Goal: Task Accomplishment & Management: Complete application form

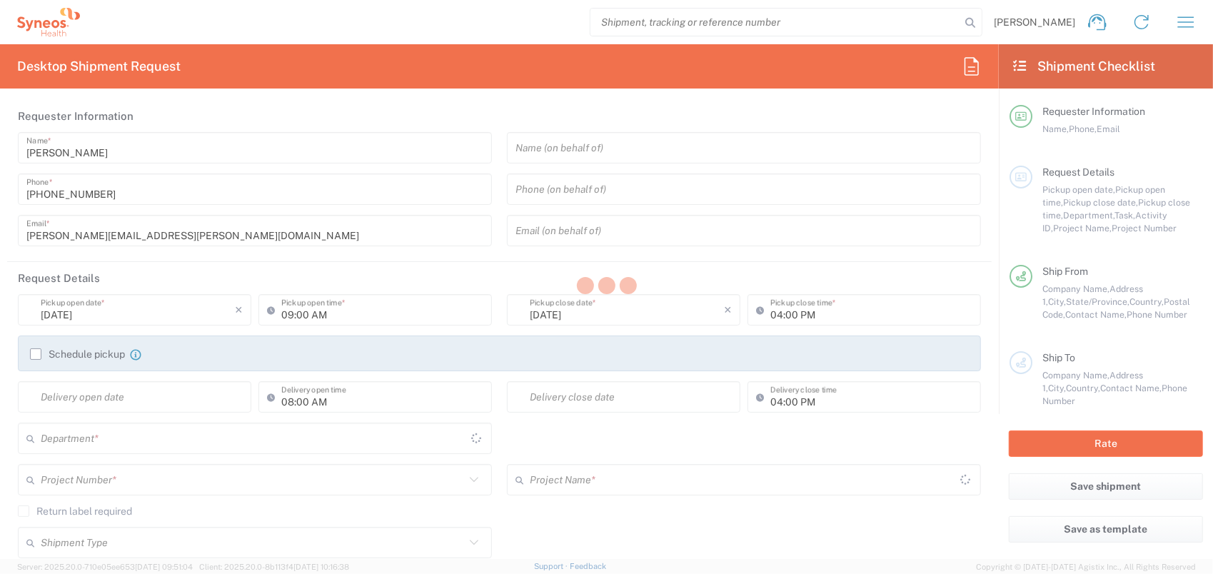
type input "[GEOGRAPHIC_DATA]"
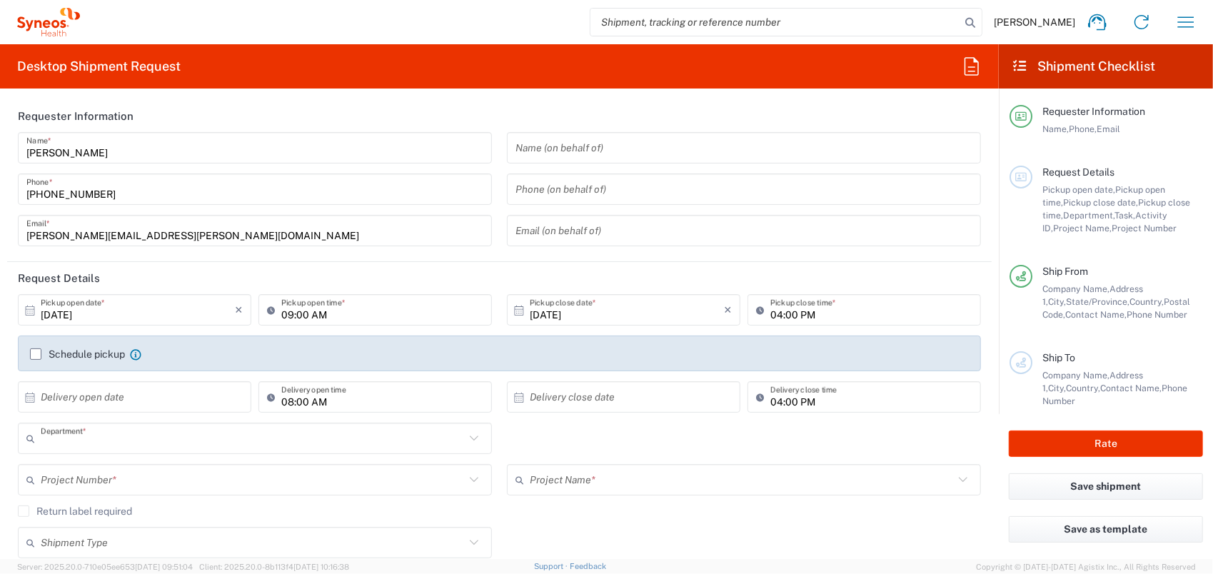
type input "8350"
type input "SYNEOS HEALTH CLINIQUE INC-Quebec"
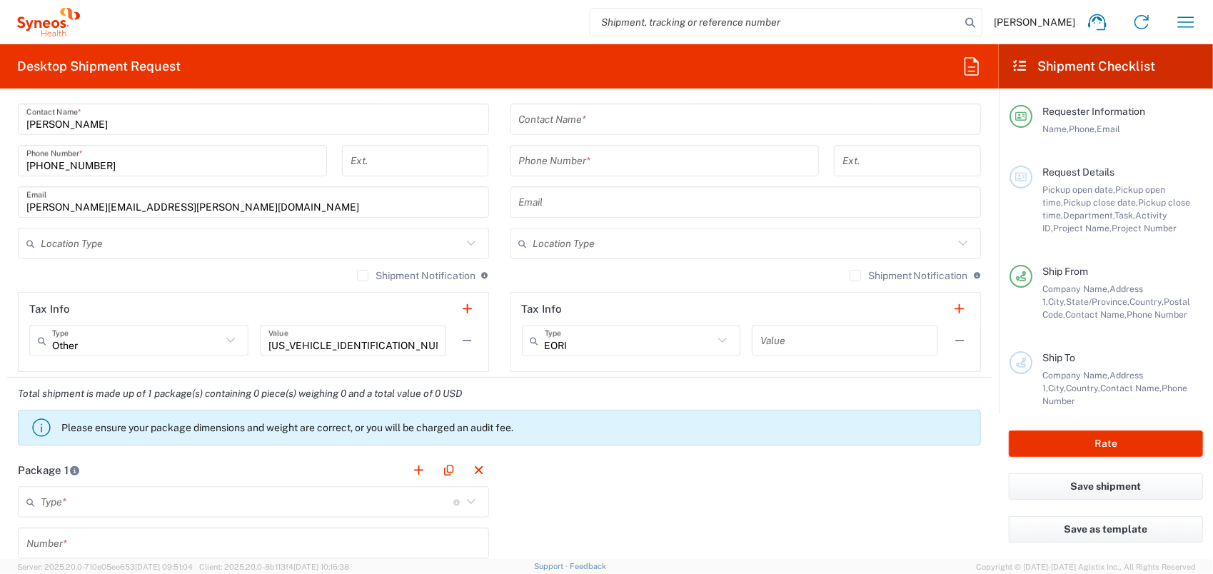
scroll to position [1071, 0]
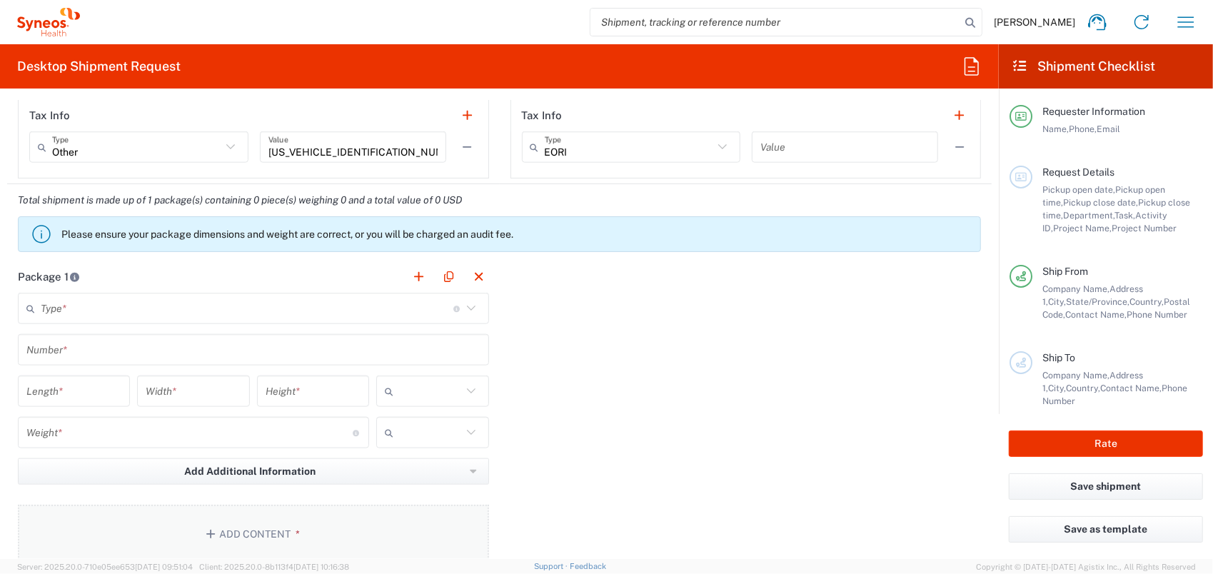
click at [271, 514] on button "Add Content *" at bounding box center [253, 534] width 471 height 59
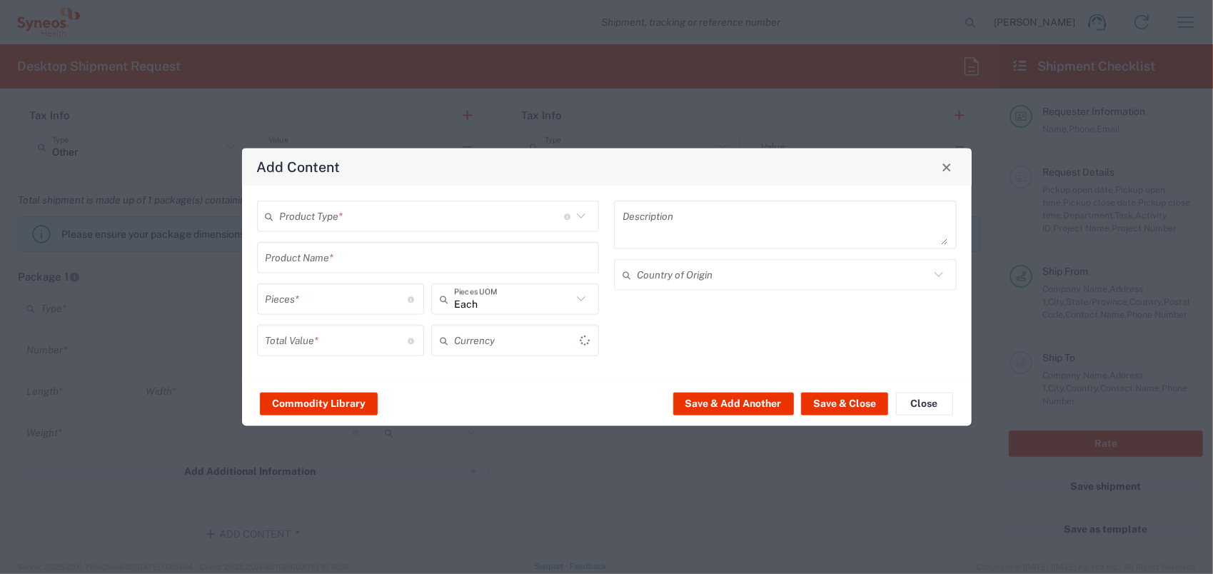
type input "US Dollar"
click at [424, 219] on input "text" at bounding box center [422, 216] width 284 height 25
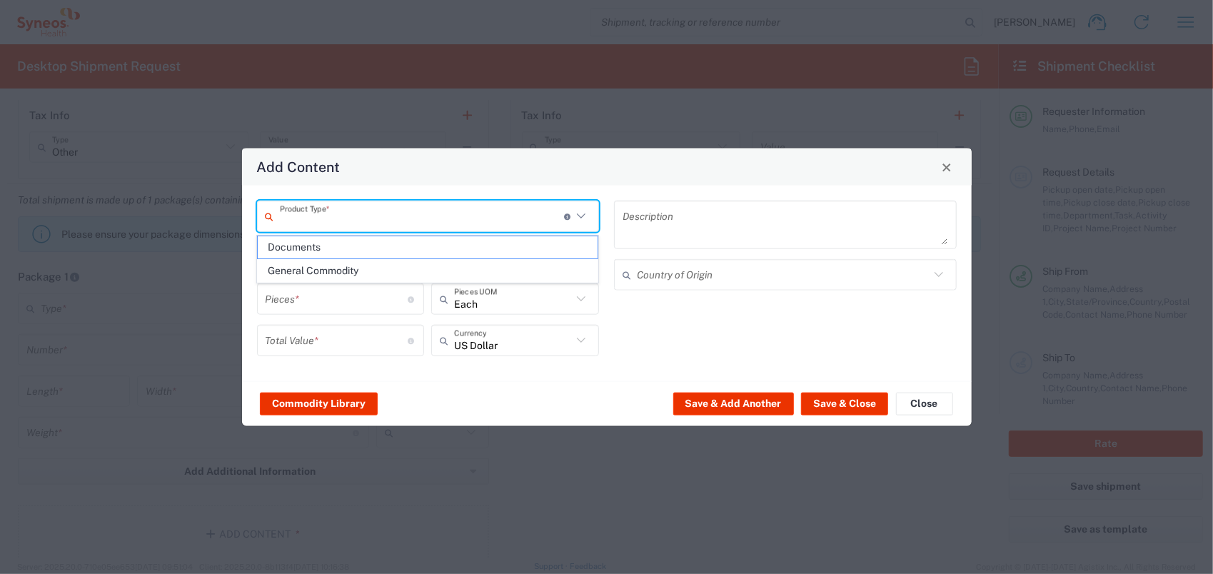
click at [441, 391] on div "Commodity Library Save & Add Another Save & Close Close" at bounding box center [607, 403] width 730 height 45
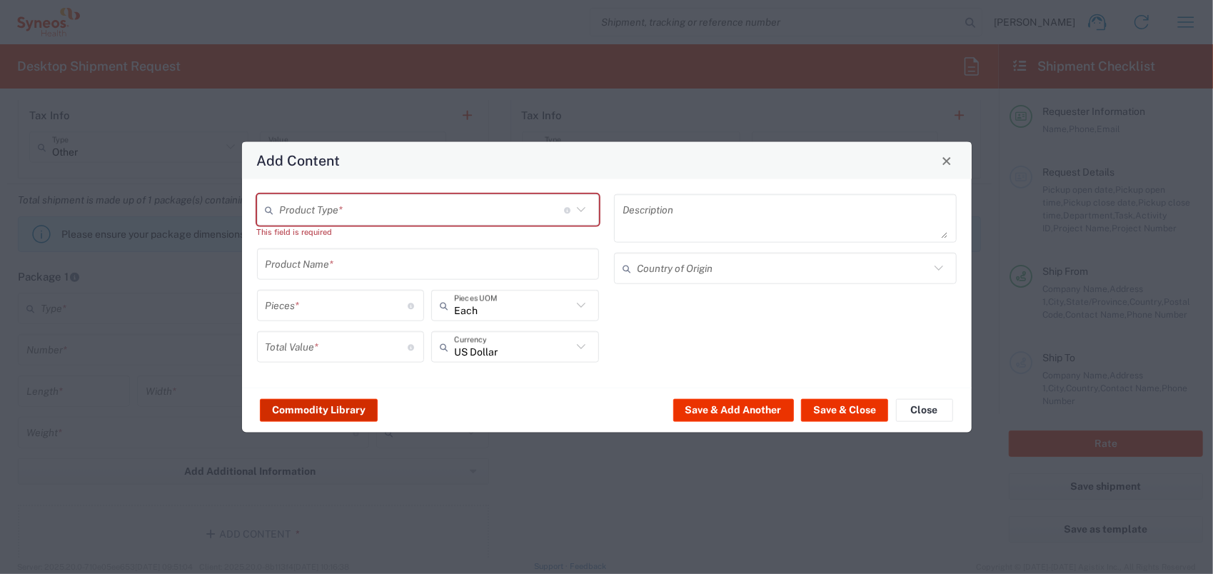
click at [341, 399] on button "Commodity Library" at bounding box center [319, 410] width 118 height 23
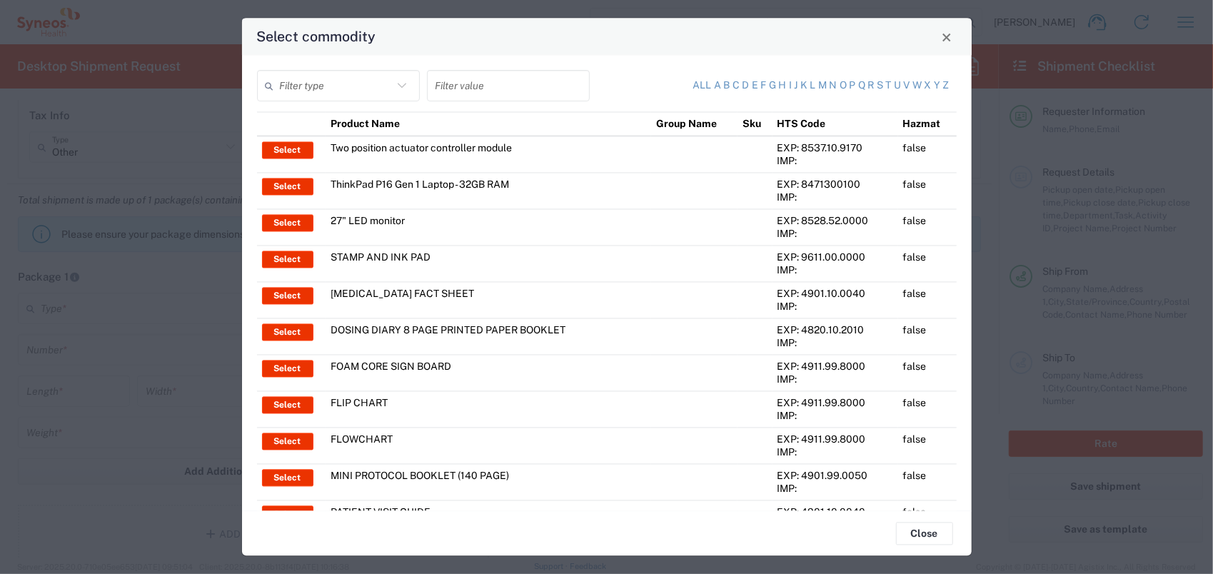
click at [317, 89] on input "text" at bounding box center [336, 86] width 113 height 25
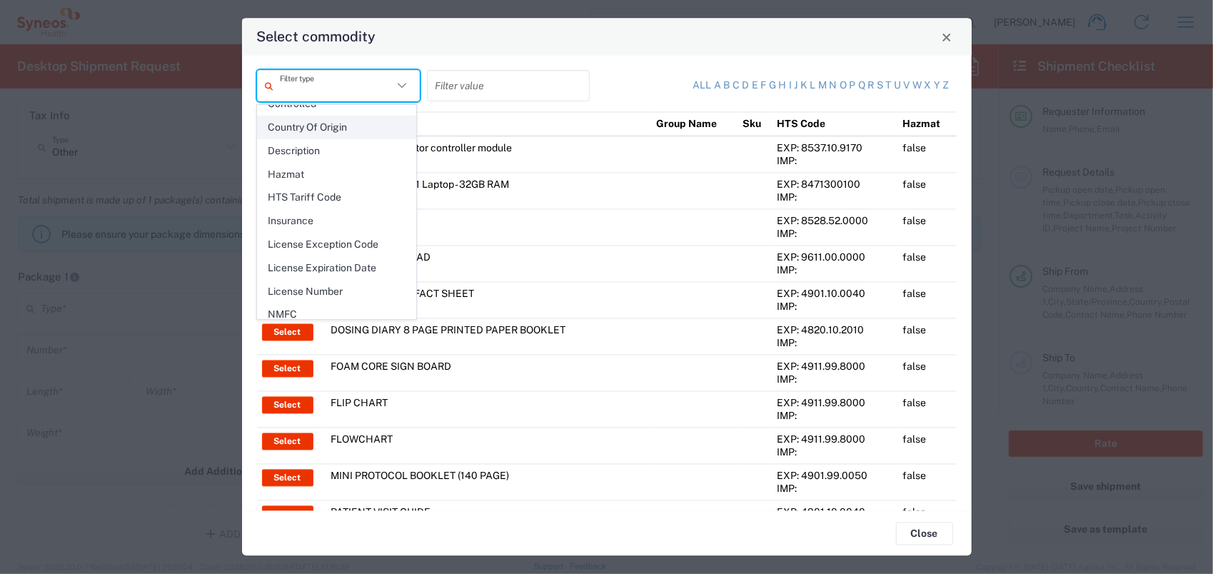
scroll to position [199, 0]
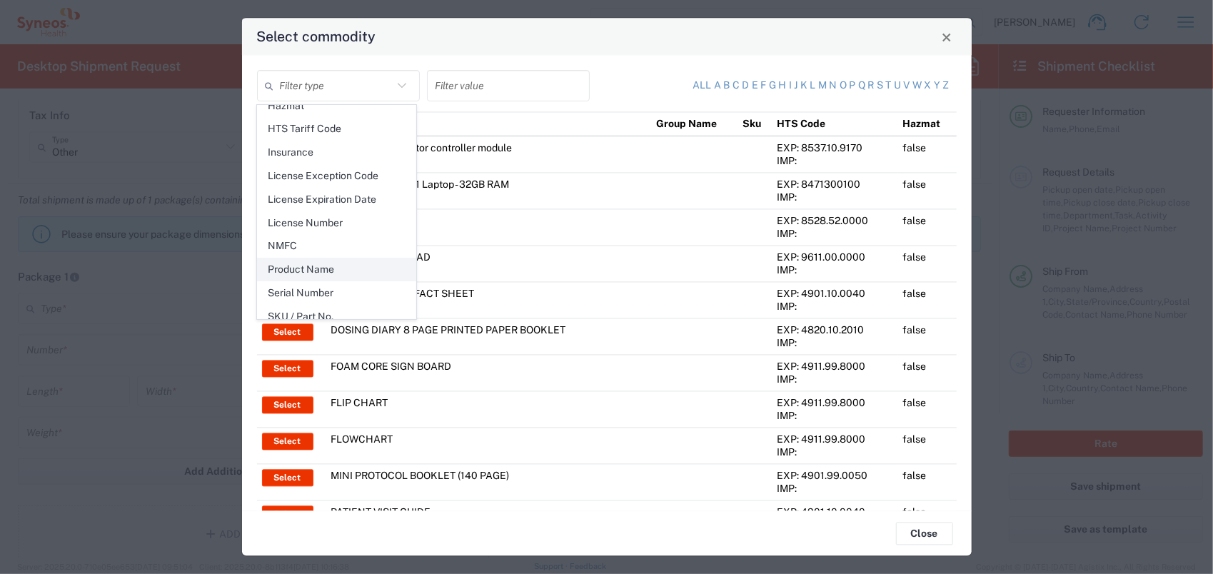
click at [332, 261] on span "Product Name" at bounding box center [336, 270] width 157 height 22
type input "Product Name"
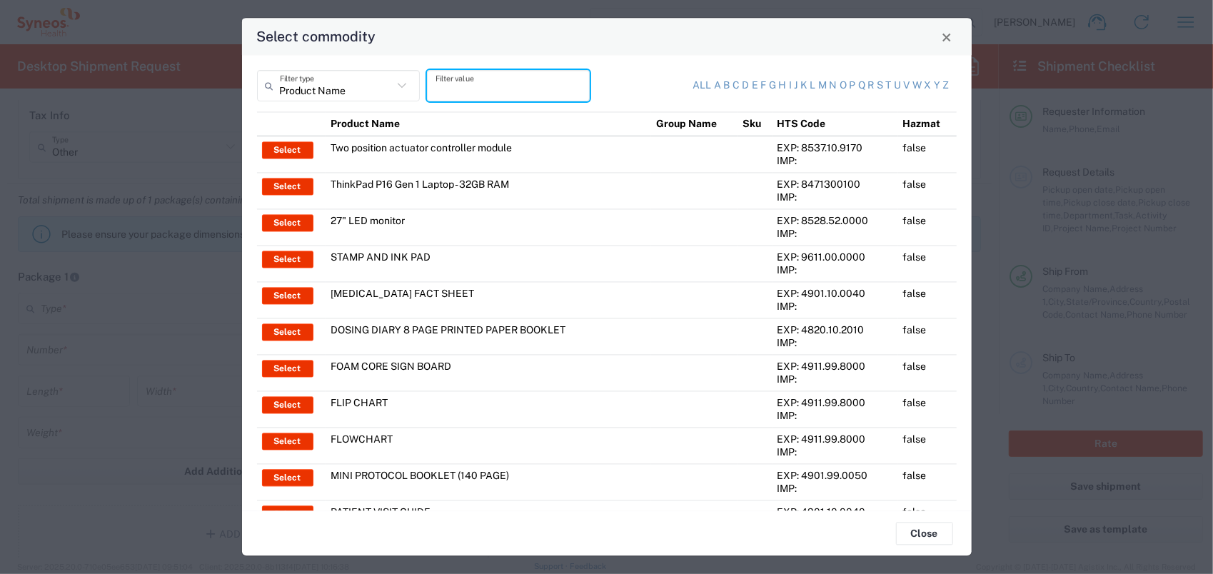
click at [474, 90] on input "text" at bounding box center [509, 86] width 146 height 25
type input "flow"
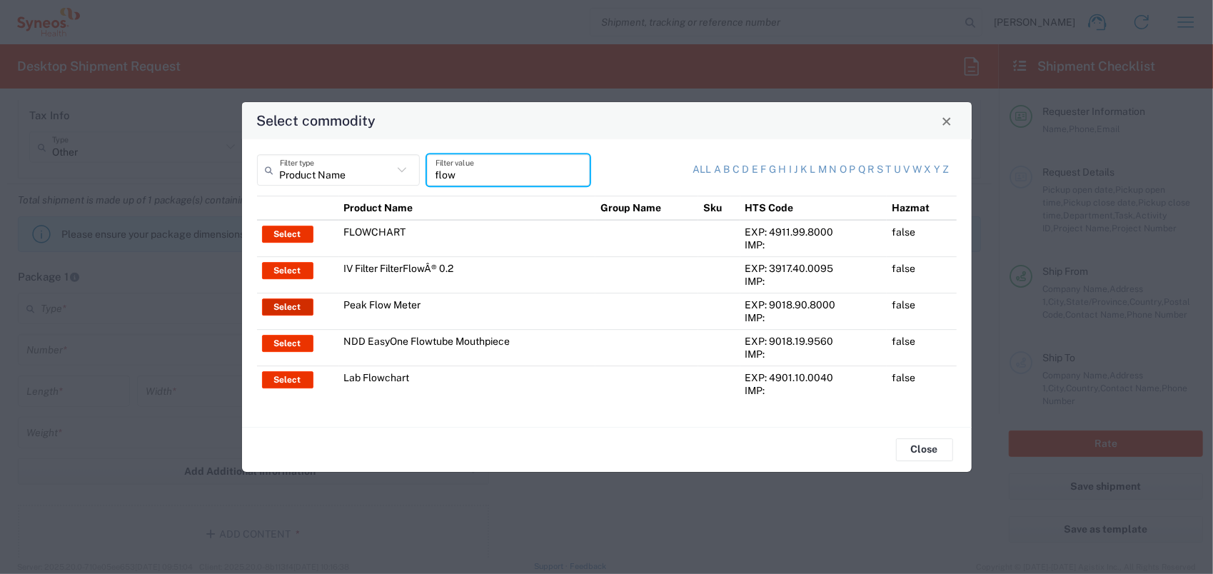
click at [286, 306] on button "Select" at bounding box center [287, 307] width 51 height 17
type input "Peak Flow Meter"
type input "1"
type input "23.93"
type textarea "Peak Flow Meter"
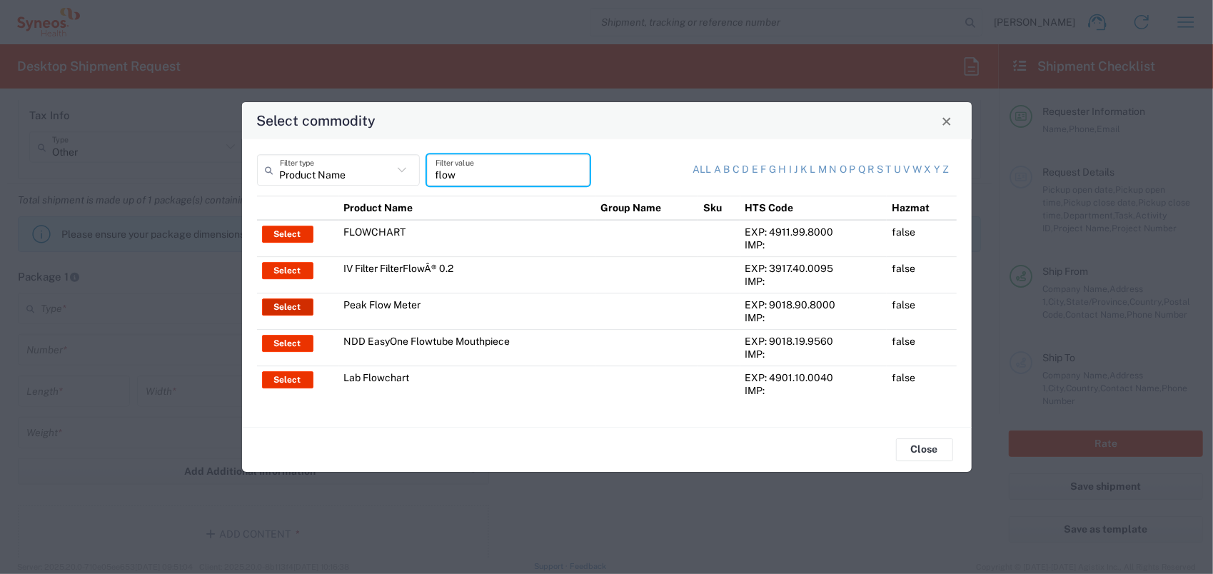
type input "United States"
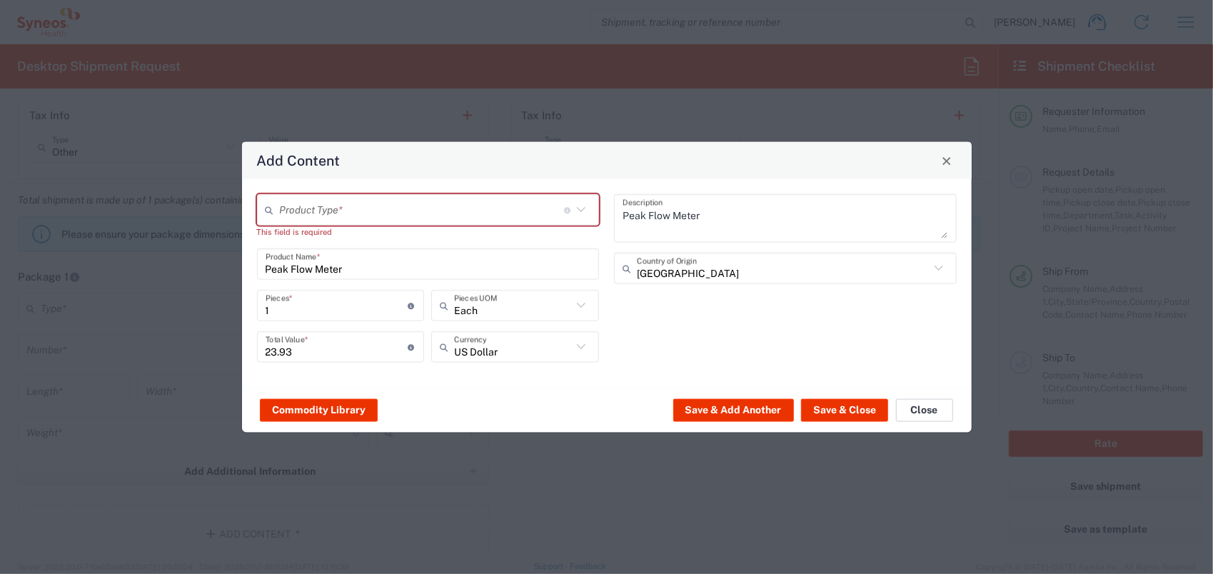
click at [926, 411] on button "Close" at bounding box center [924, 410] width 57 height 23
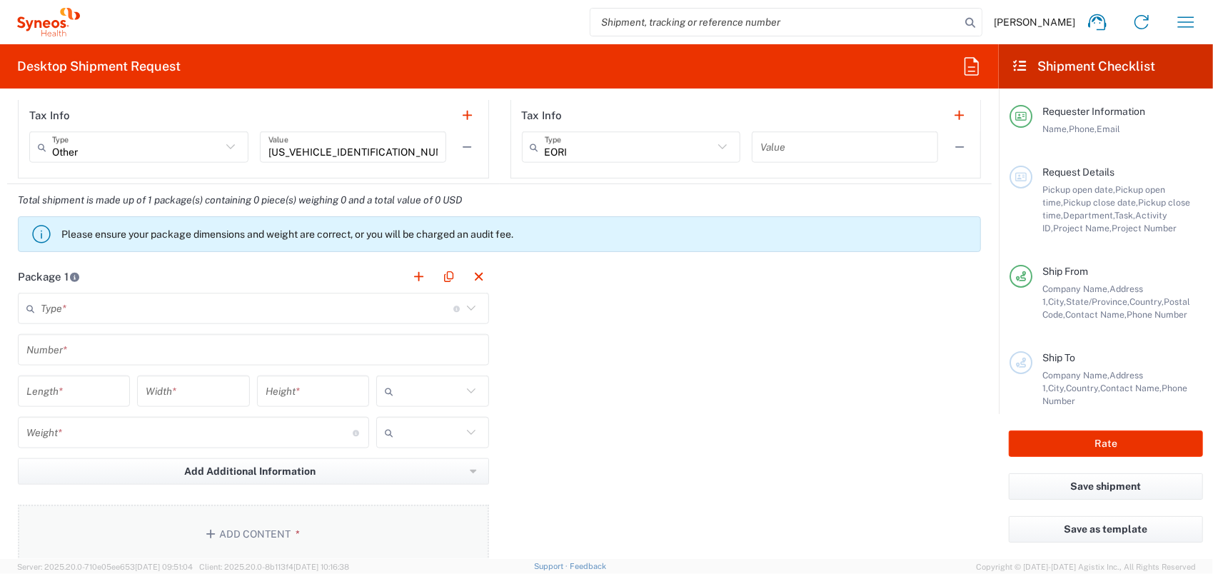
click at [271, 516] on button "Add Content *" at bounding box center [253, 534] width 471 height 59
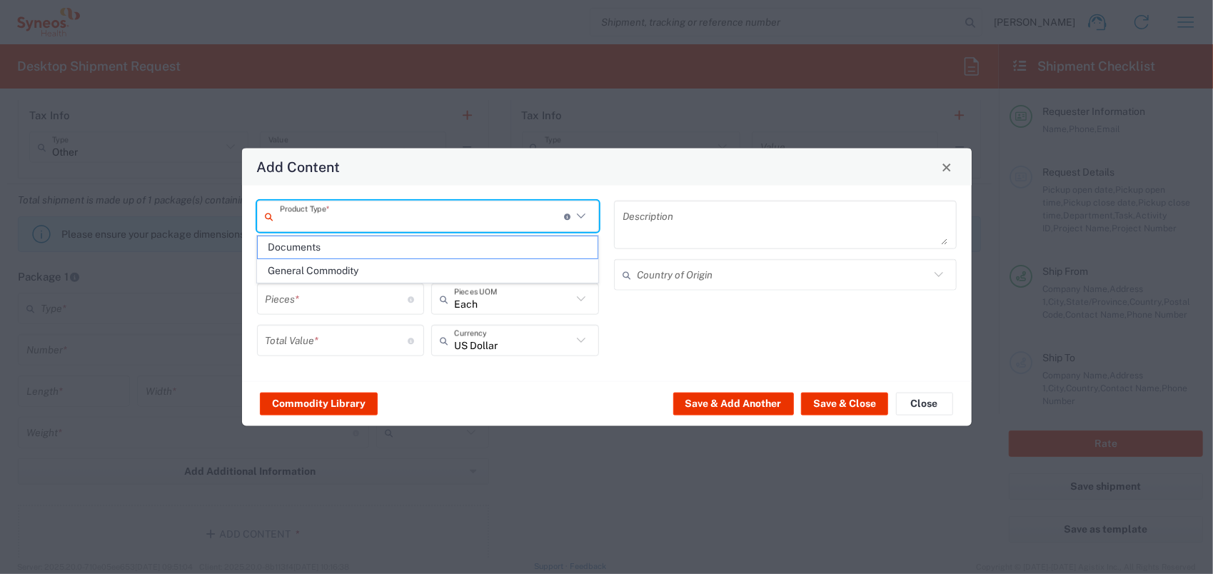
click at [385, 217] on input "text" at bounding box center [422, 216] width 284 height 25
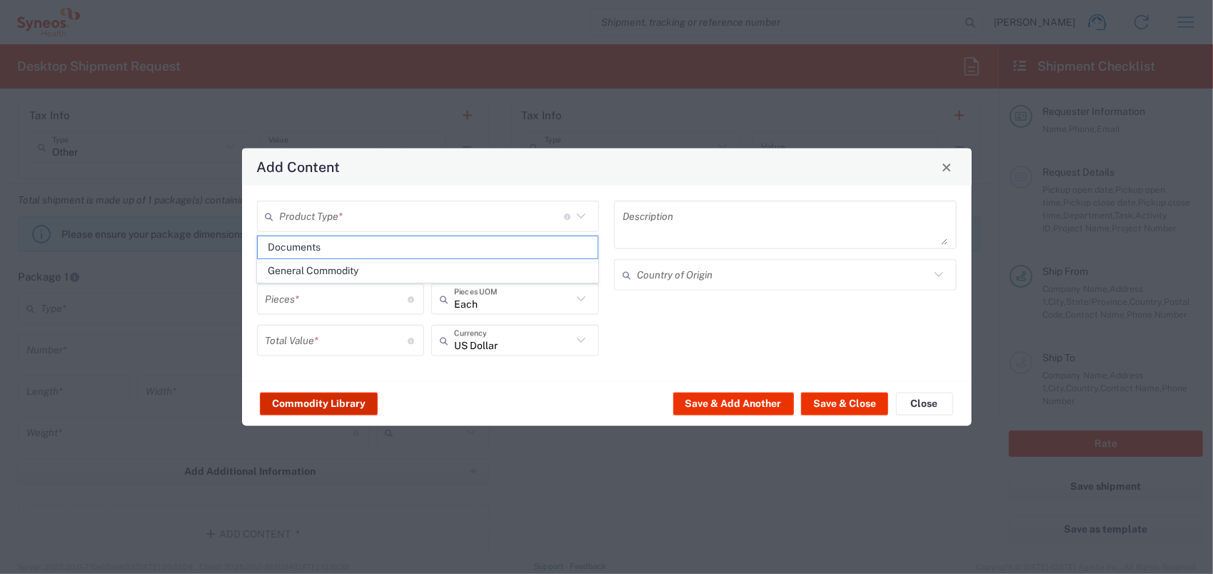
click at [334, 397] on button "Commodity Library" at bounding box center [319, 403] width 118 height 23
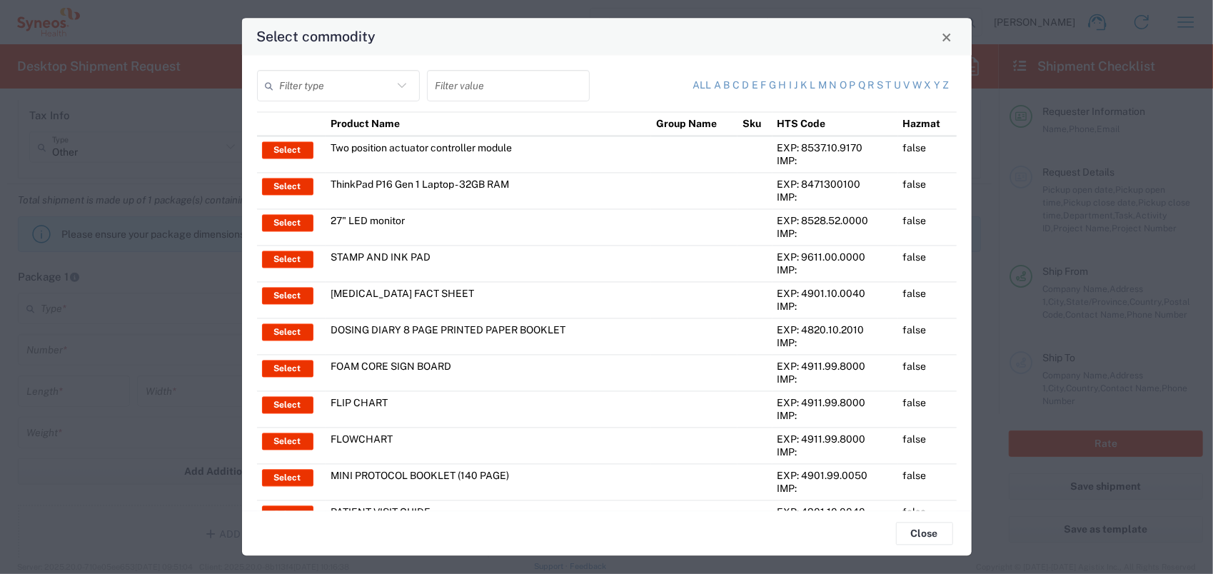
click at [388, 73] on div "Filter type" at bounding box center [338, 86] width 163 height 31
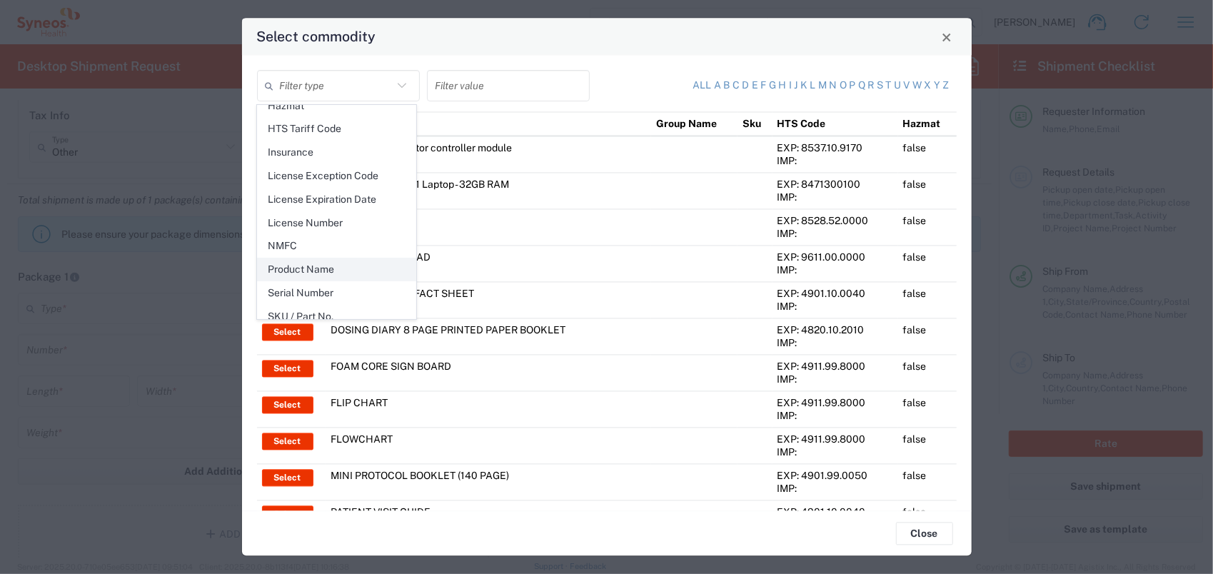
click at [330, 269] on span "Product Name" at bounding box center [336, 270] width 157 height 22
type input "Product Name"
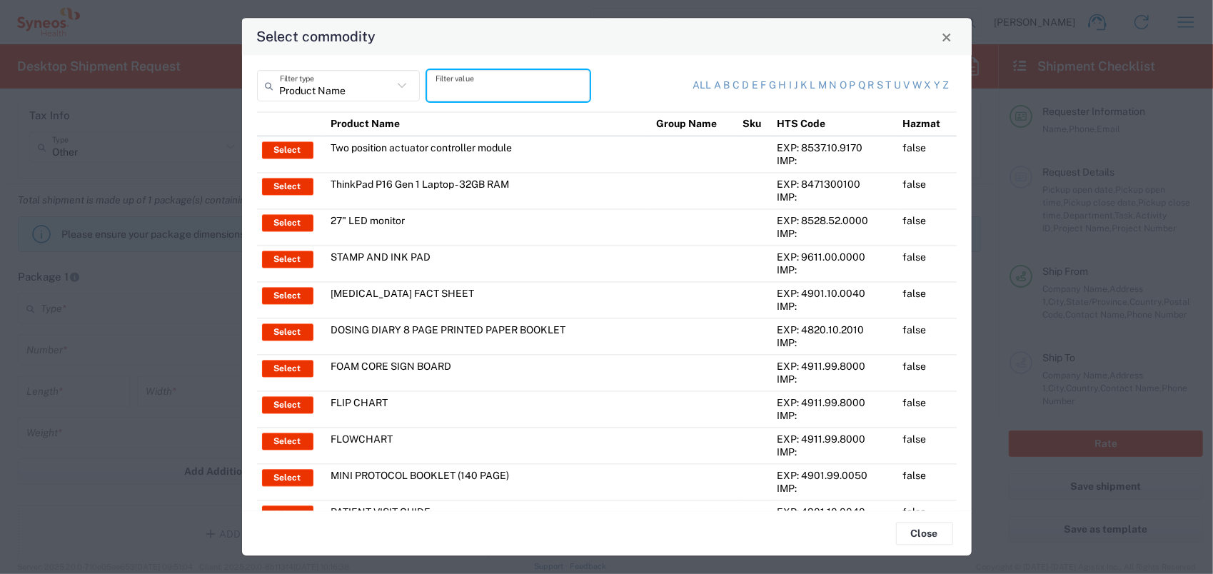
click at [477, 79] on input "text" at bounding box center [509, 86] width 146 height 25
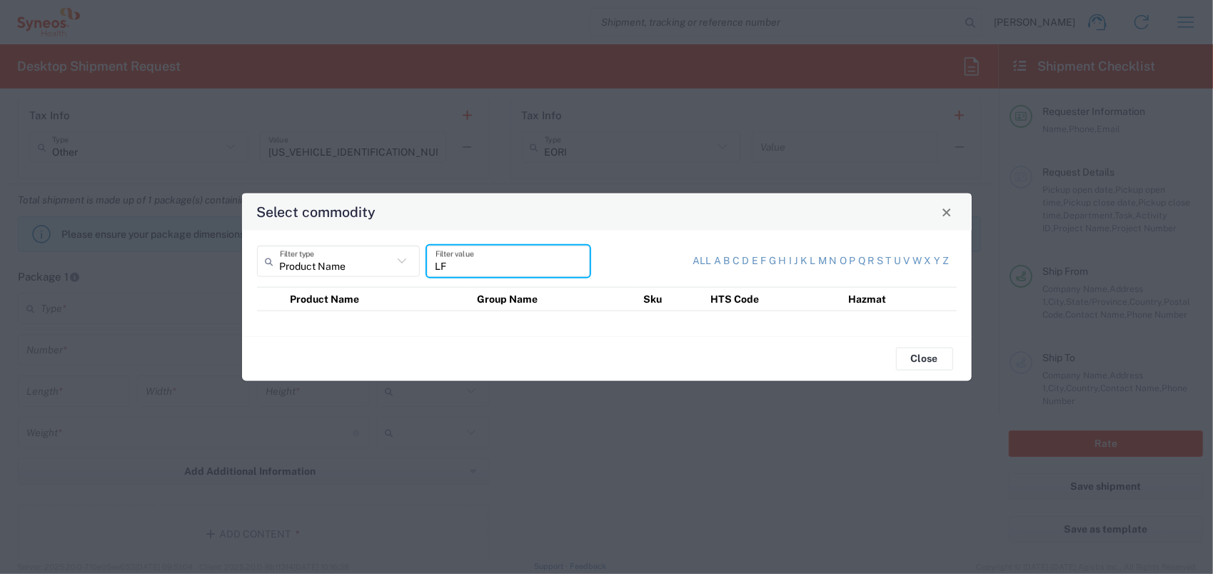
type input "L"
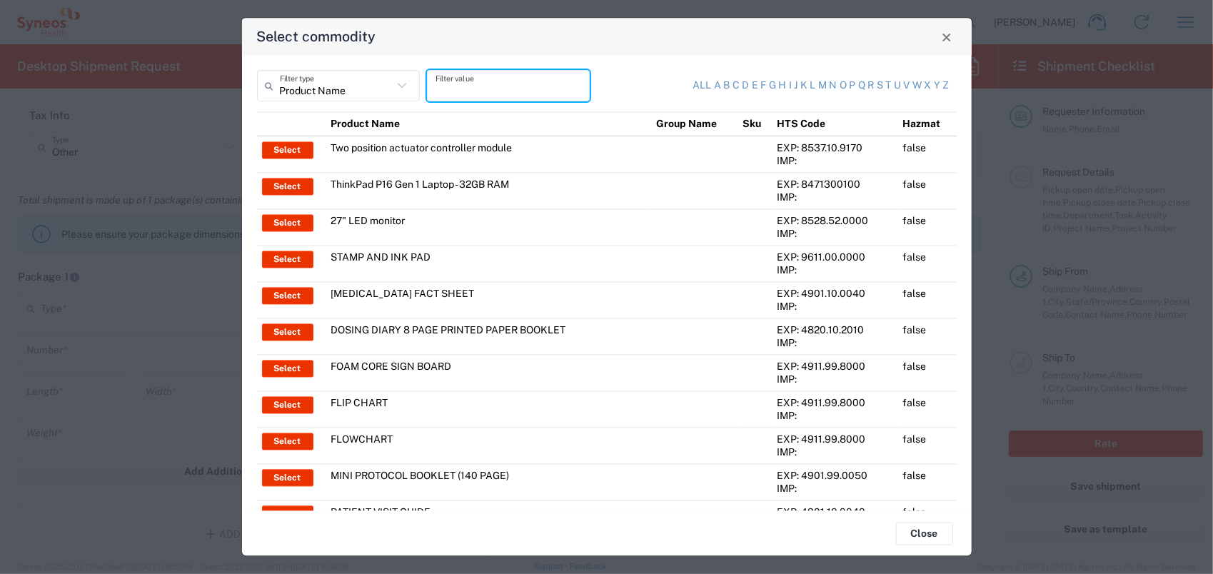
click at [185, 352] on div "Select commodity Product Name Filter type Filter value All a b c d e f g h i j …" at bounding box center [606, 287] width 1213 height 574
click at [947, 40] on span "Close" at bounding box center [947, 37] width 10 height 10
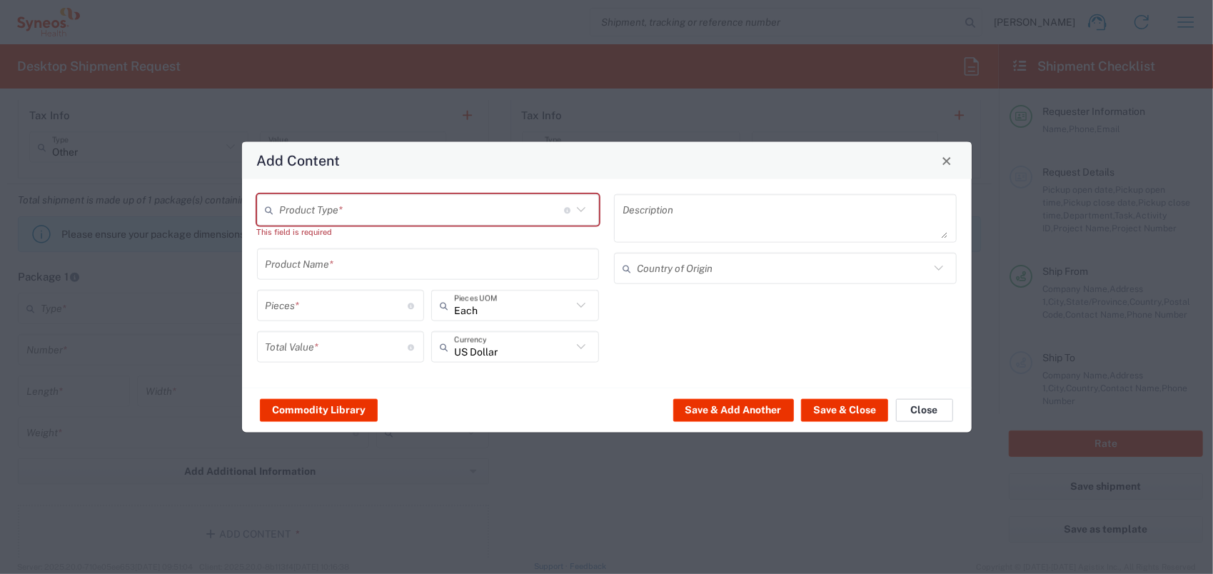
click at [924, 406] on button "Close" at bounding box center [924, 410] width 57 height 23
